Goal: Information Seeking & Learning: Check status

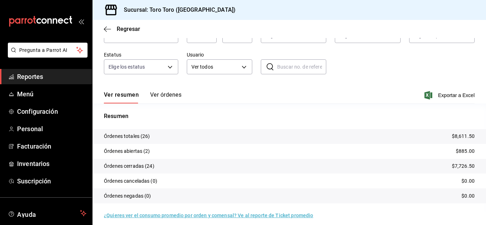
scroll to position [54, 0]
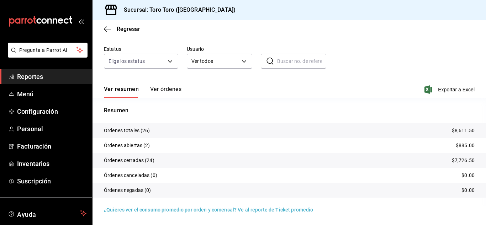
click at [35, 75] on span "Reportes" at bounding box center [51, 77] width 69 height 10
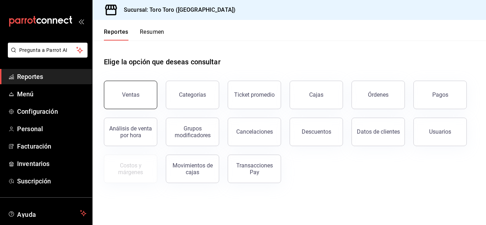
click at [132, 88] on button "Ventas" at bounding box center [130, 95] width 53 height 28
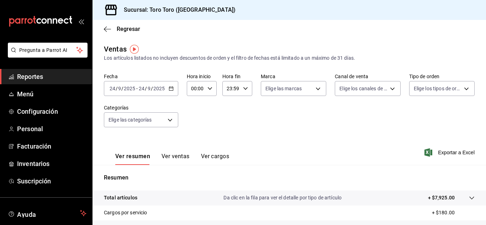
click at [219, 159] on button "Ver cargos" at bounding box center [215, 159] width 28 height 12
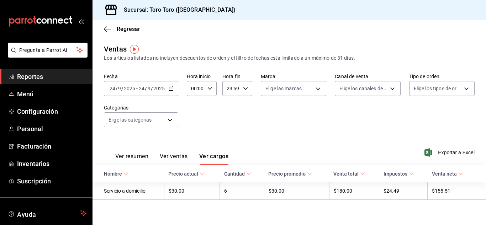
click at [39, 74] on span "Reportes" at bounding box center [51, 77] width 69 height 10
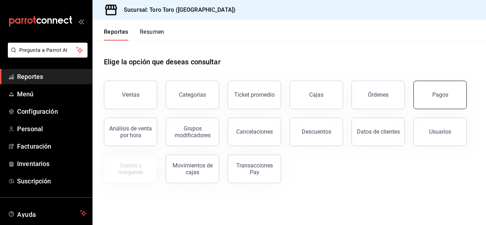
click at [432, 100] on button "Pagos" at bounding box center [440, 95] width 53 height 28
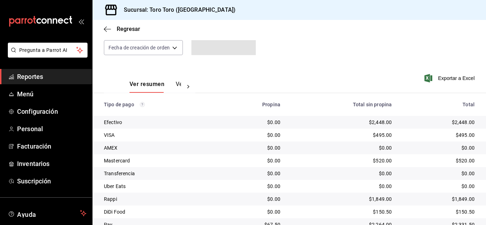
scroll to position [102, 0]
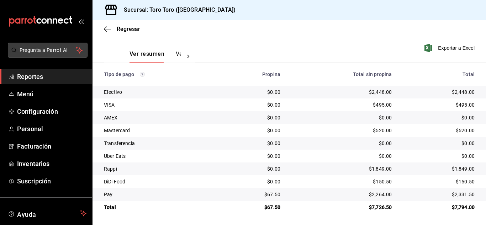
drag, startPoint x: 25, startPoint y: 78, endPoint x: 61, endPoint y: 52, distance: 45.1
click at [25, 78] on span "Reportes" at bounding box center [51, 77] width 69 height 10
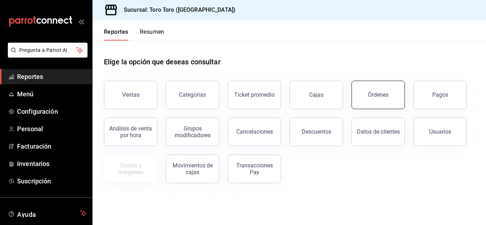
click at [382, 96] on div "Órdenes" at bounding box center [378, 94] width 21 height 7
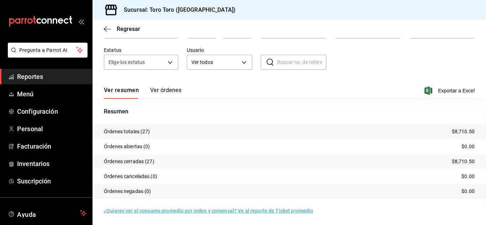
scroll to position [54, 0]
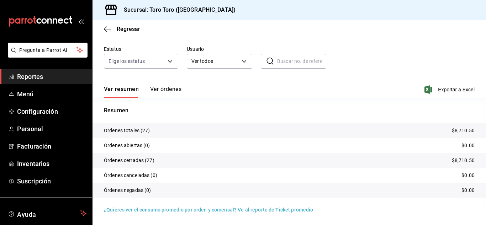
click at [46, 75] on span "Reportes" at bounding box center [51, 77] width 69 height 10
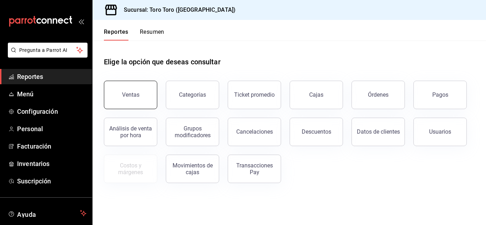
click at [145, 101] on button "Ventas" at bounding box center [130, 95] width 53 height 28
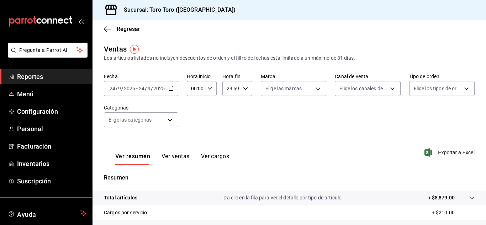
click at [227, 155] on button "Ver cargos" at bounding box center [215, 159] width 28 height 12
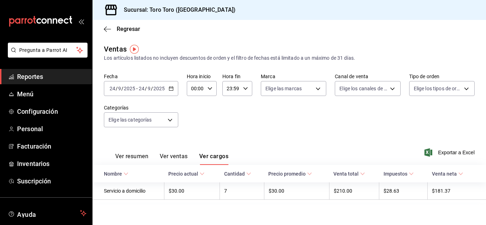
click at [31, 71] on link "Reportes" at bounding box center [46, 76] width 92 height 15
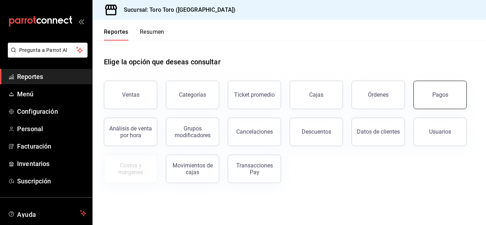
click at [423, 89] on button "Pagos" at bounding box center [440, 95] width 53 height 28
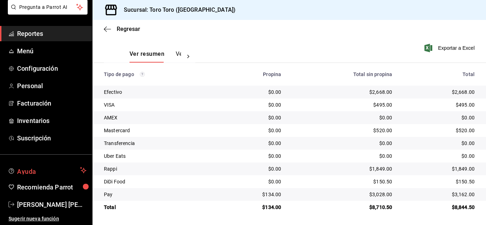
scroll to position [43, 0]
drag, startPoint x: 47, startPoint y: 202, endPoint x: 45, endPoint y: 211, distance: 8.8
click at [47, 202] on span "[PERSON_NAME] [PERSON_NAME] [PERSON_NAME]" at bounding box center [51, 205] width 69 height 10
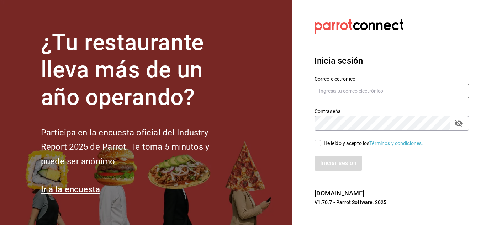
type input "[EMAIL_ADDRESS][PERSON_NAME][DOMAIN_NAME]"
